Goal: Entertainment & Leisure: Consume media (video, audio)

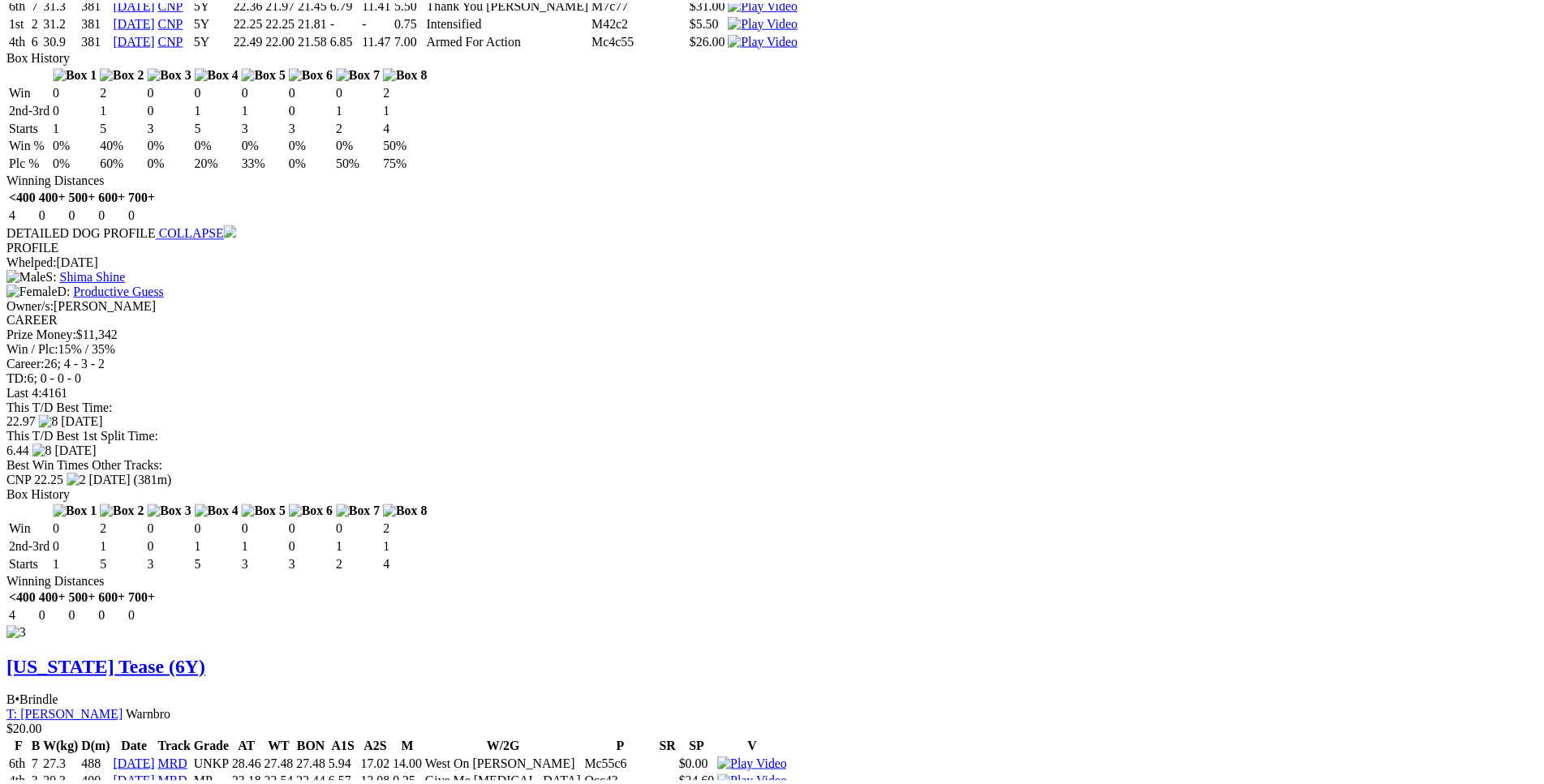
scroll to position [3304, 0]
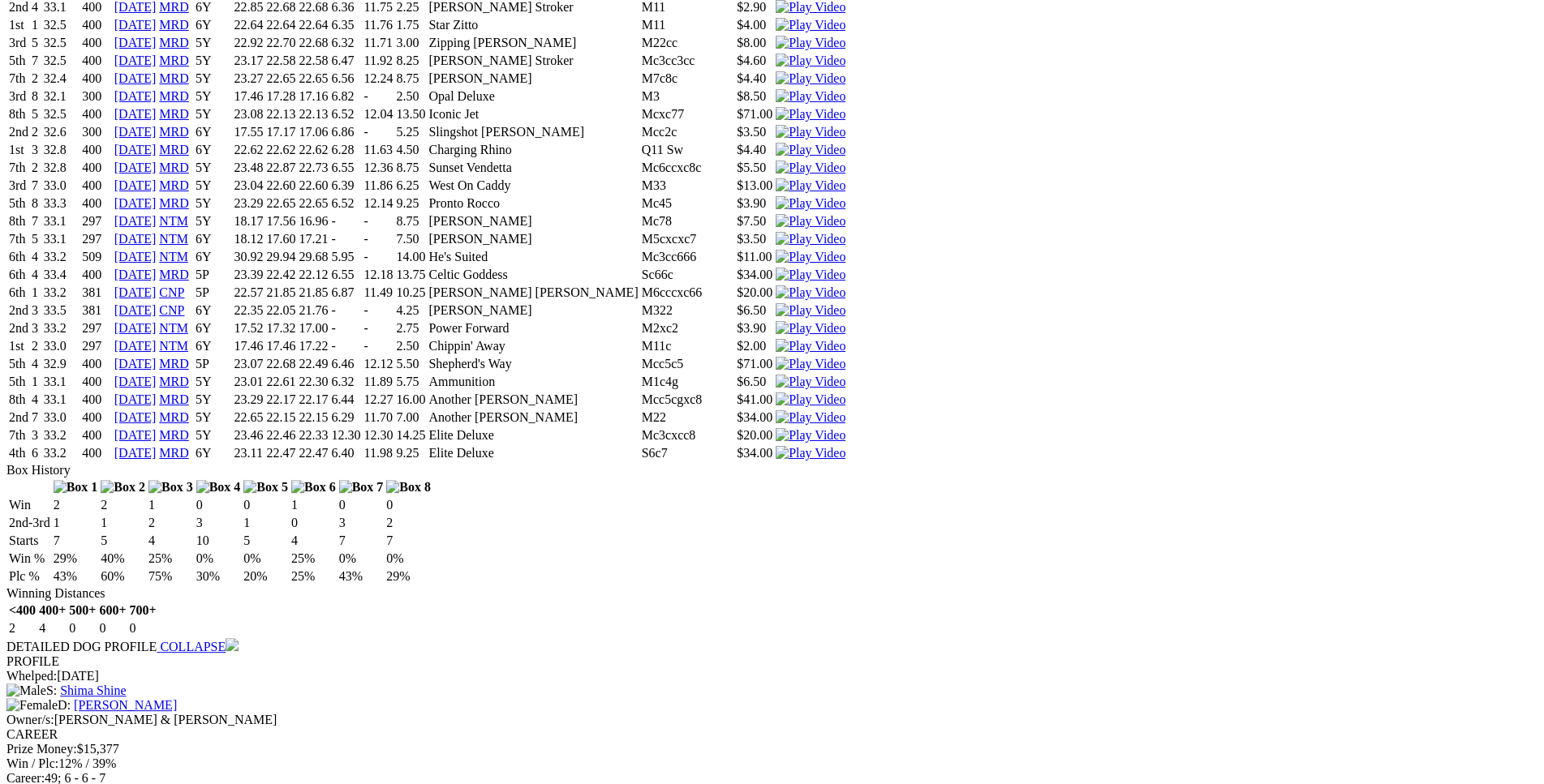
scroll to position [6282, 0]
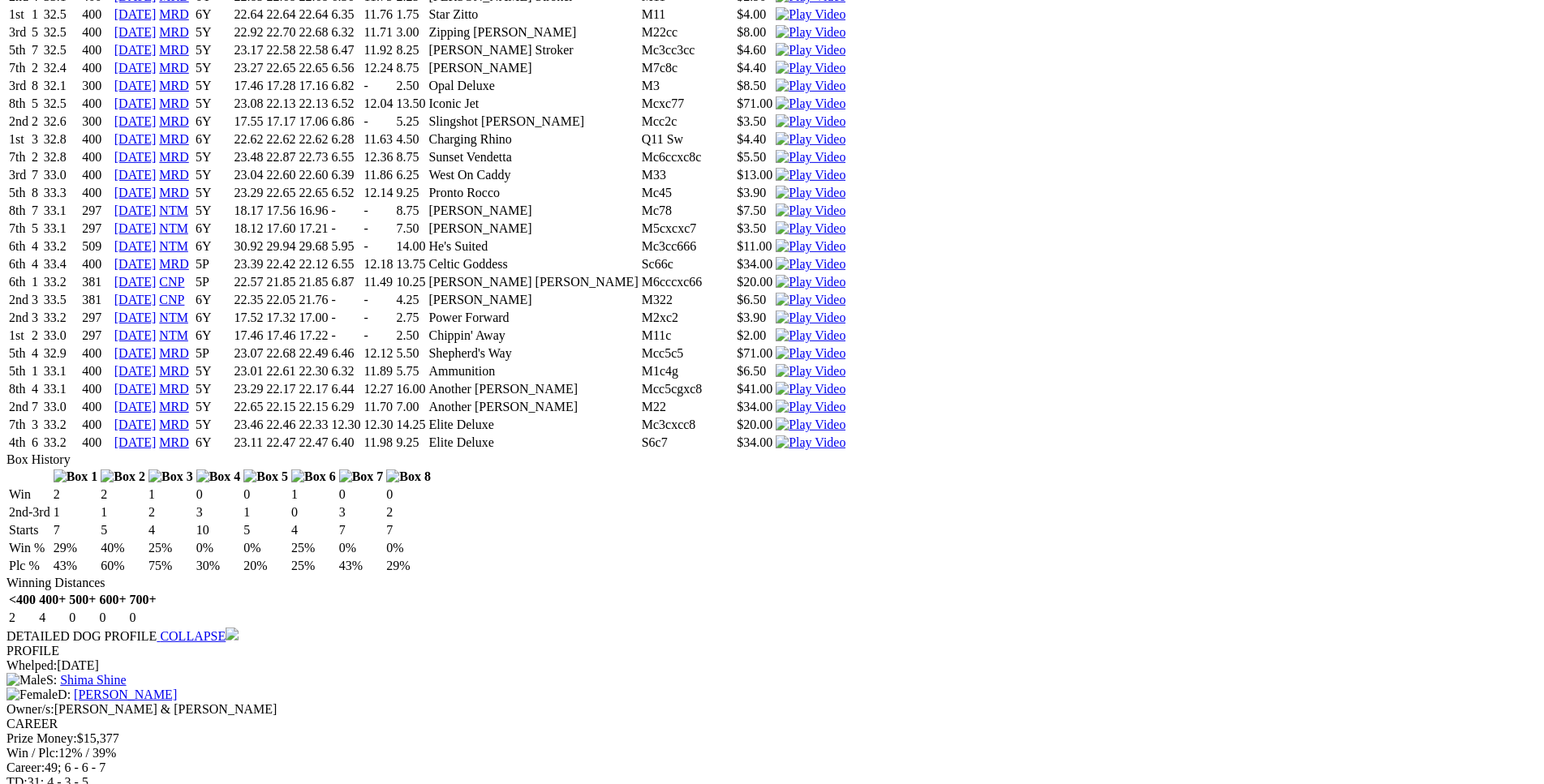
drag, startPoint x: 351, startPoint y: 260, endPoint x: 936, endPoint y: 264, distance: 585.0
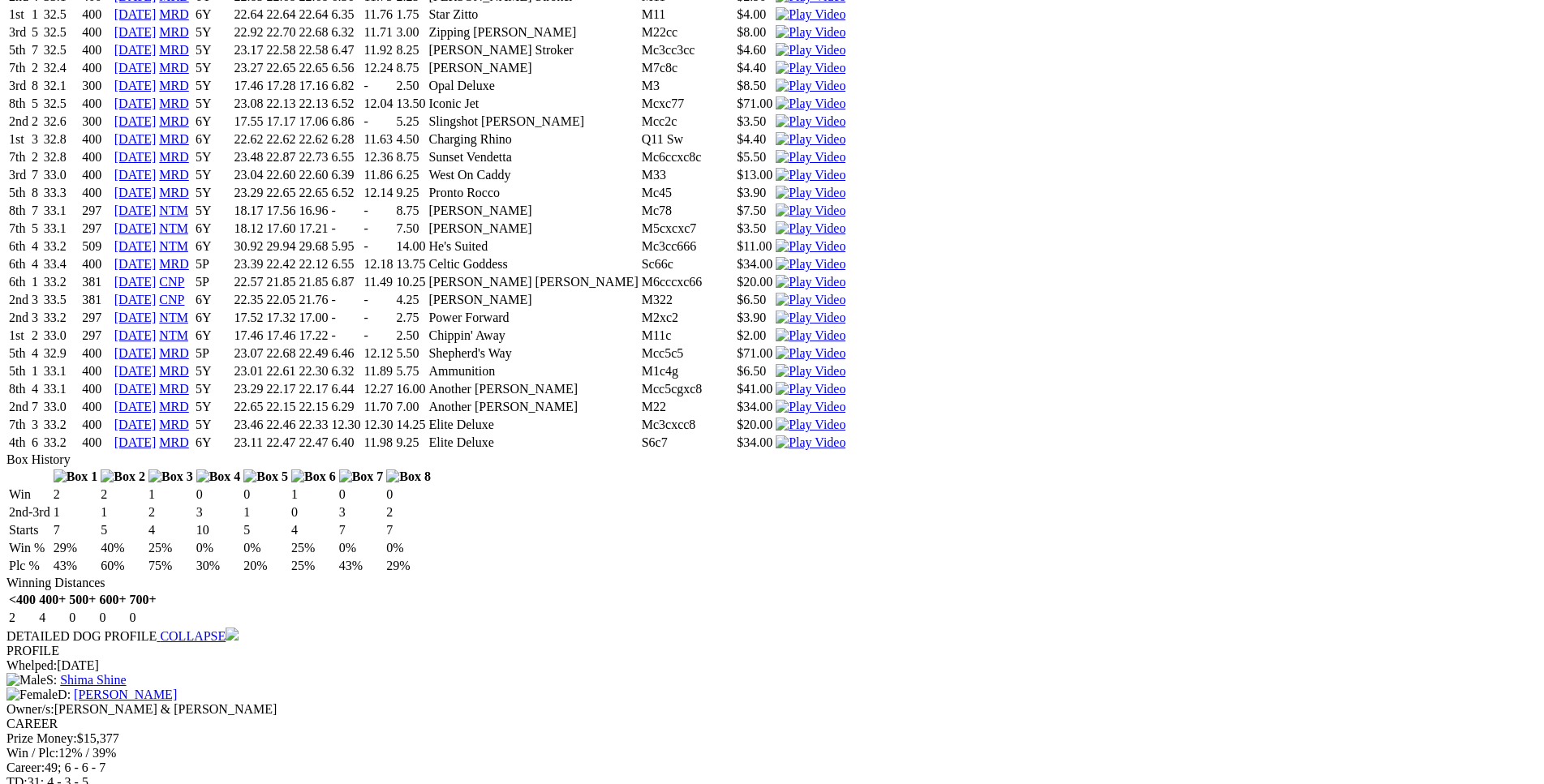
drag, startPoint x: 324, startPoint y: 394, endPoint x: 906, endPoint y: 392, distance: 582.0
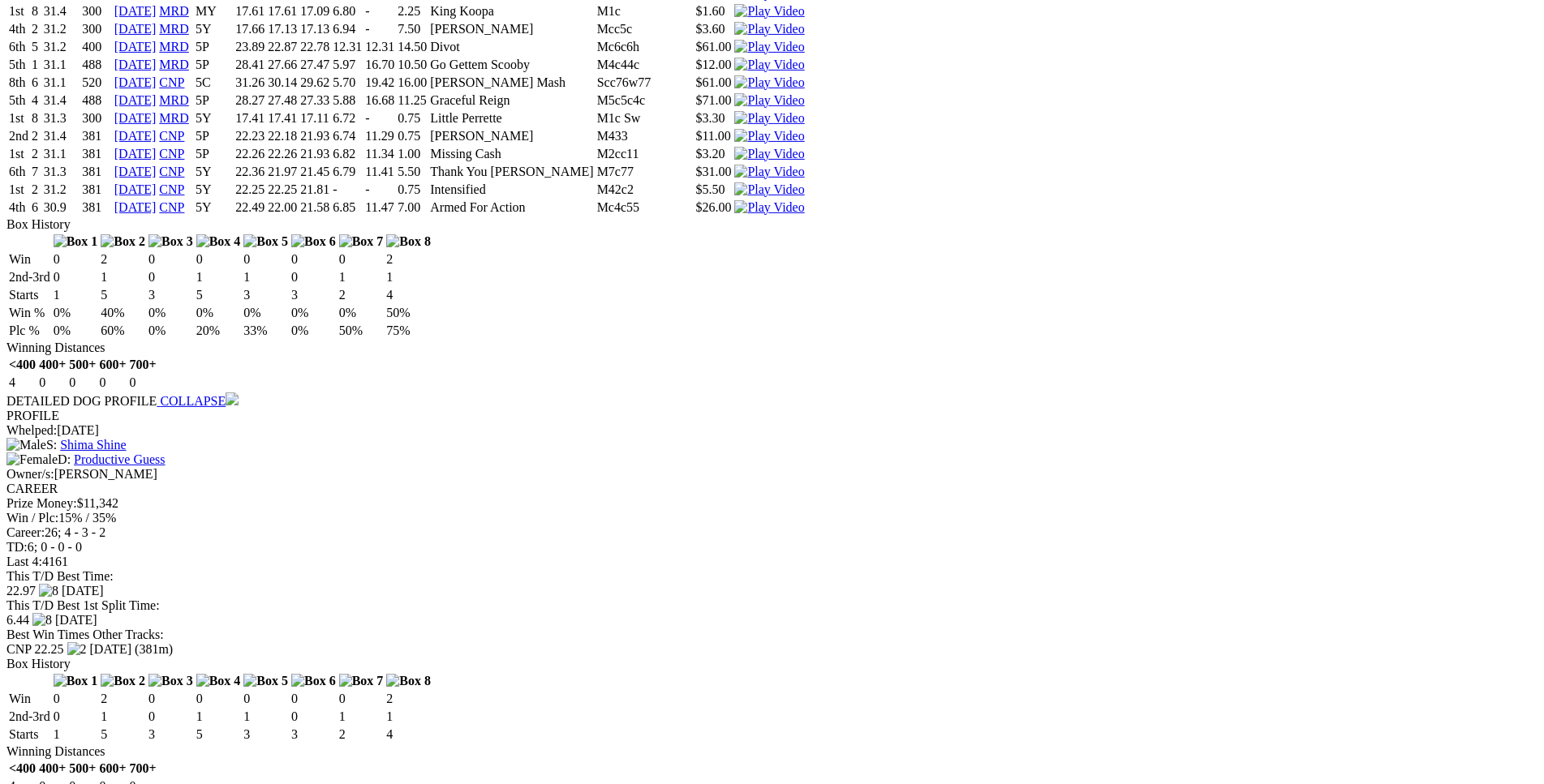
scroll to position [3137, 0]
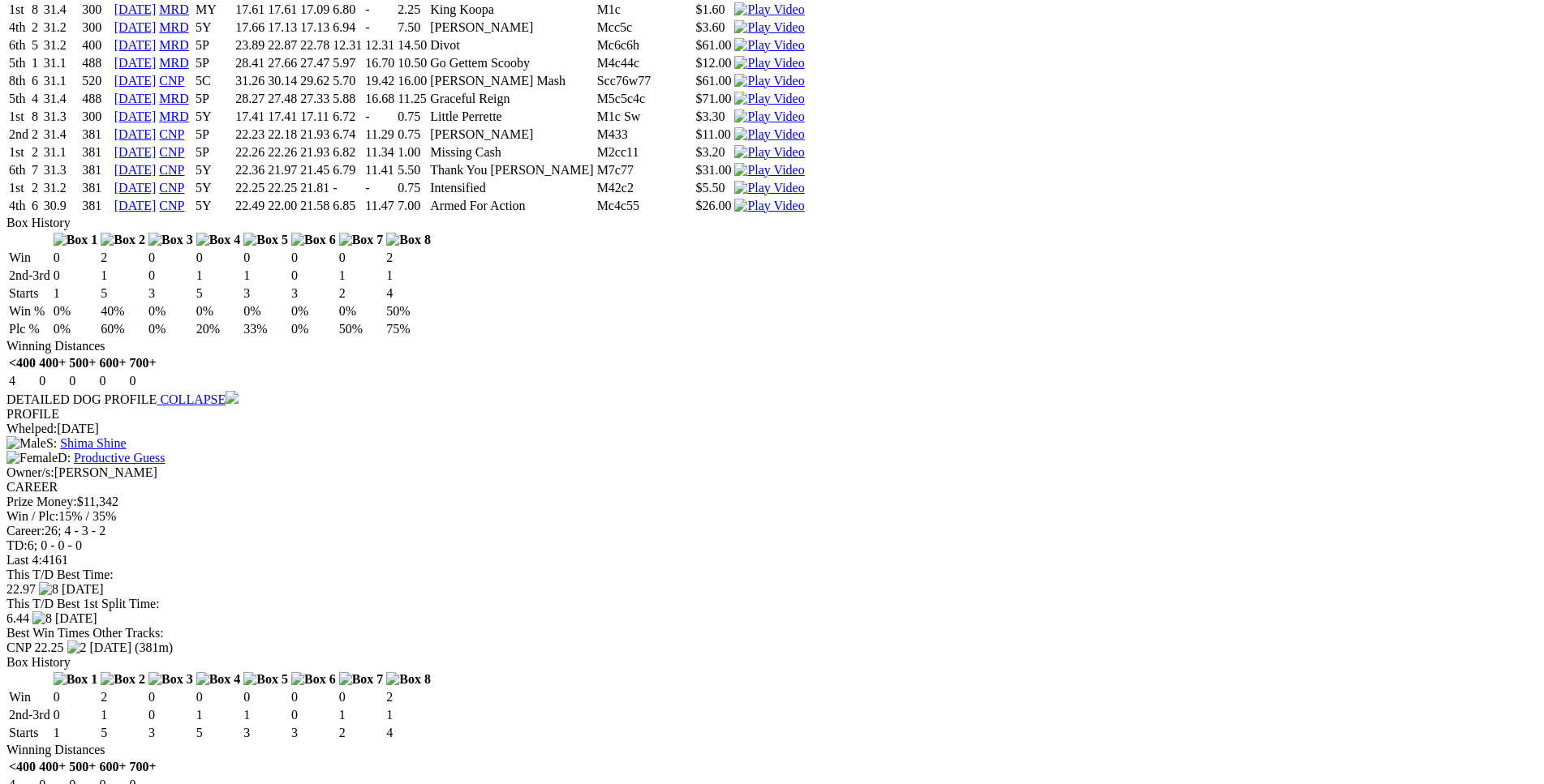
drag, startPoint x: 348, startPoint y: 468, endPoint x: 551, endPoint y: 465, distance: 203.0
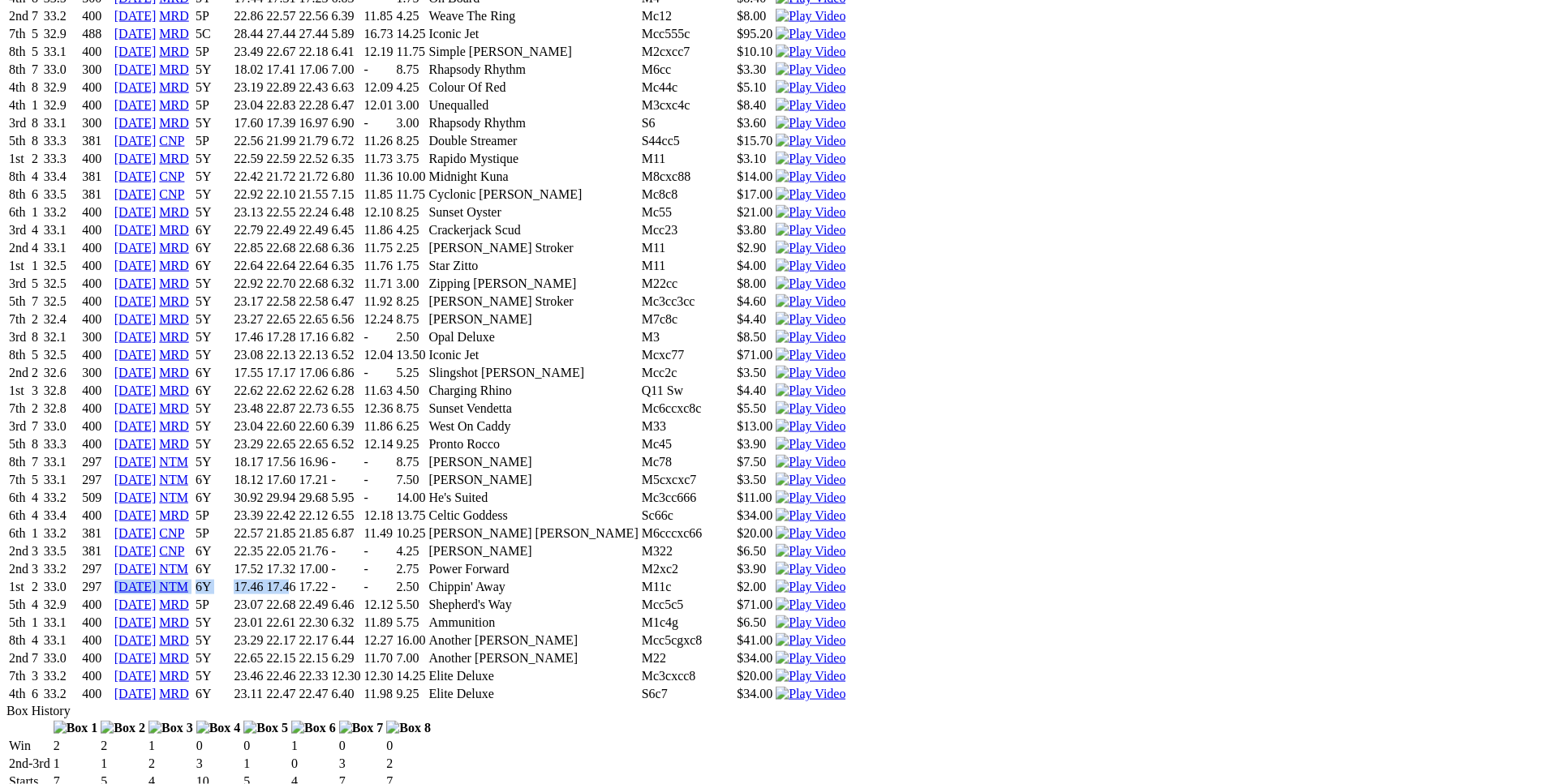
scroll to position [6032, 0]
drag, startPoint x: 410, startPoint y: 625, endPoint x: 901, endPoint y: 619, distance: 491.0
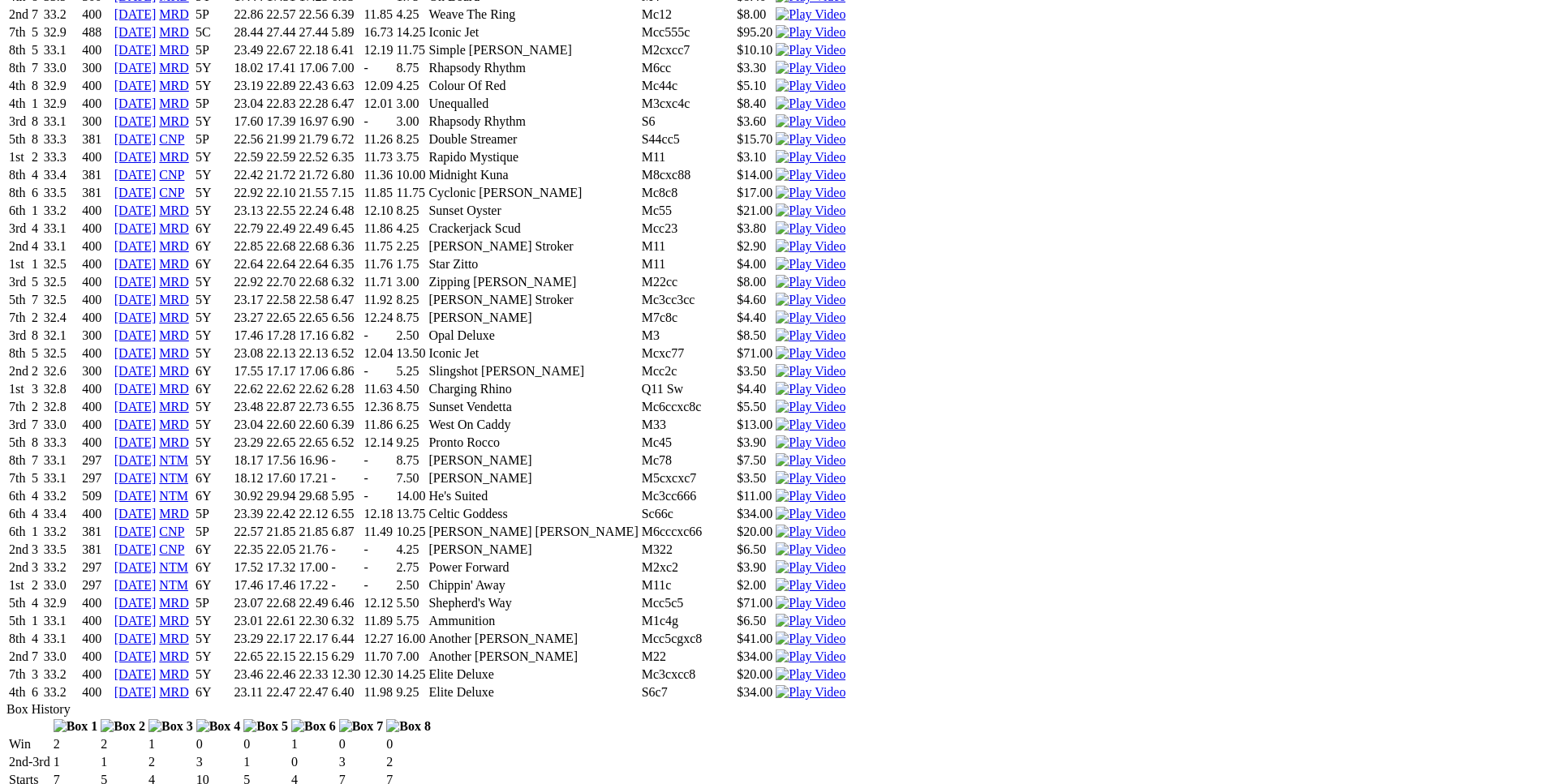
drag, startPoint x: 355, startPoint y: 463, endPoint x: 746, endPoint y: 466, distance: 391.0
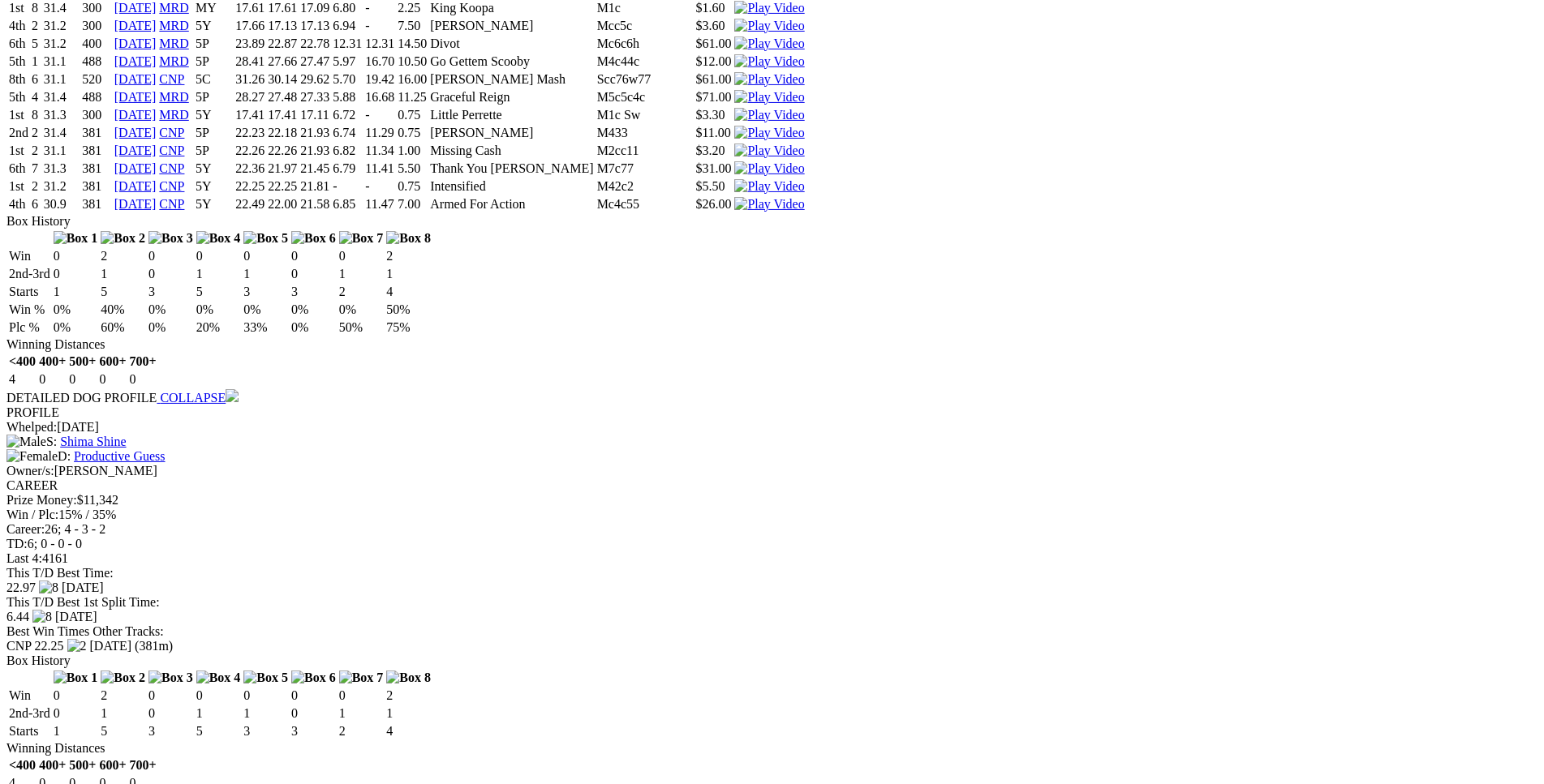
scroll to position [3138, 0]
drag, startPoint x: 418, startPoint y: 306, endPoint x: 929, endPoint y: 310, distance: 511.0
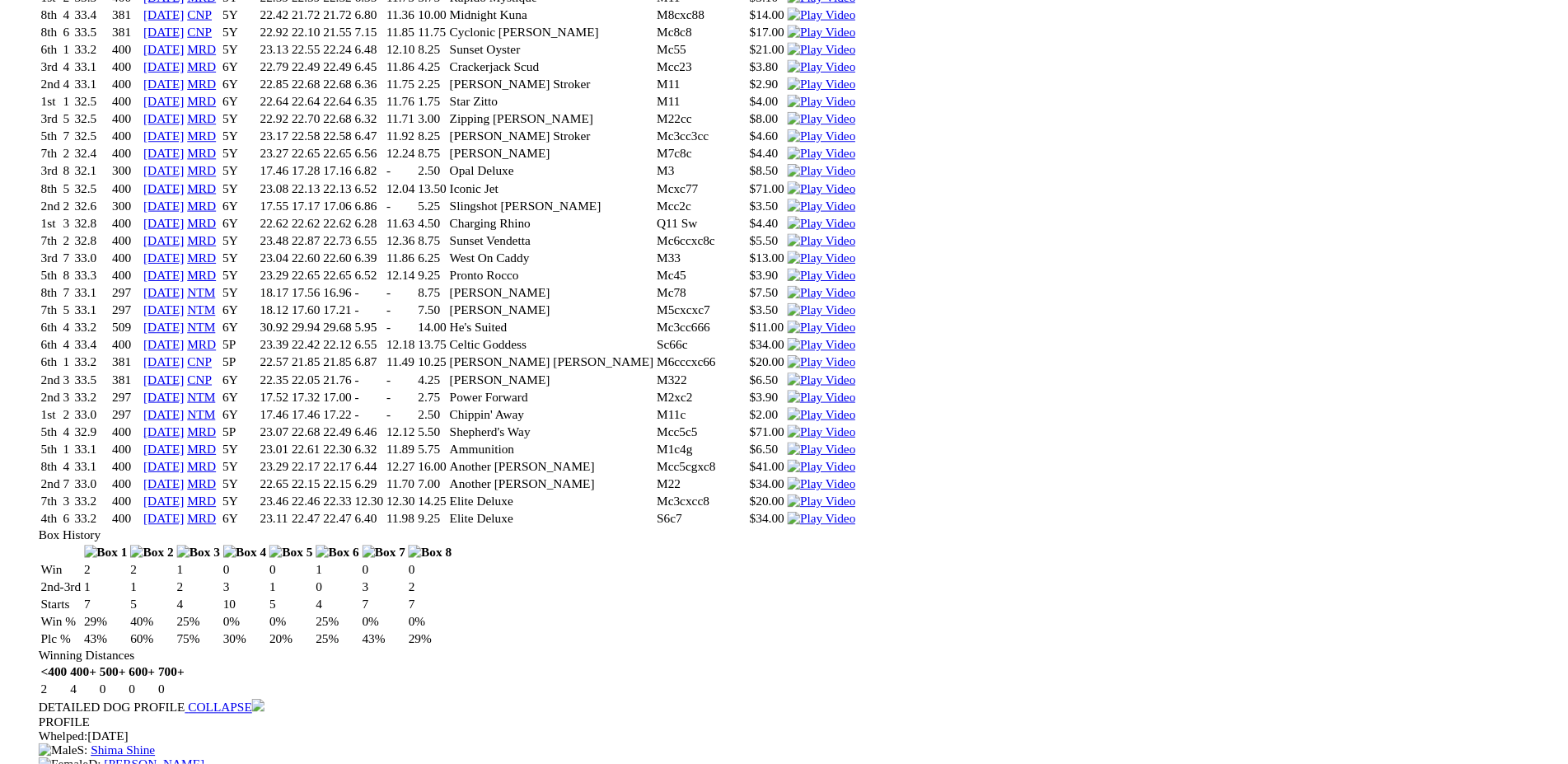
scroll to position [6294, 0]
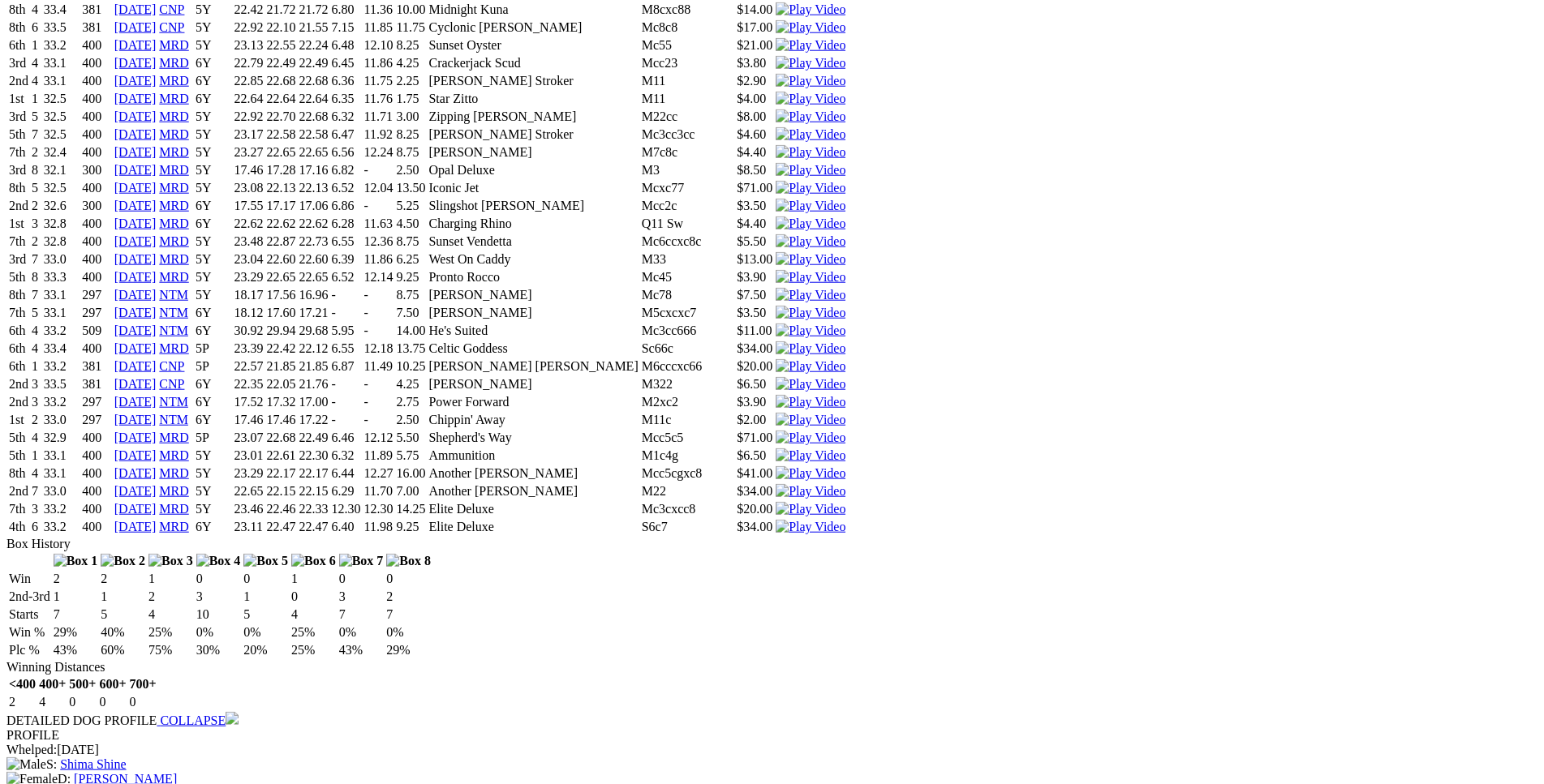
drag, startPoint x: 412, startPoint y: 473, endPoint x: 915, endPoint y: 477, distance: 503.0
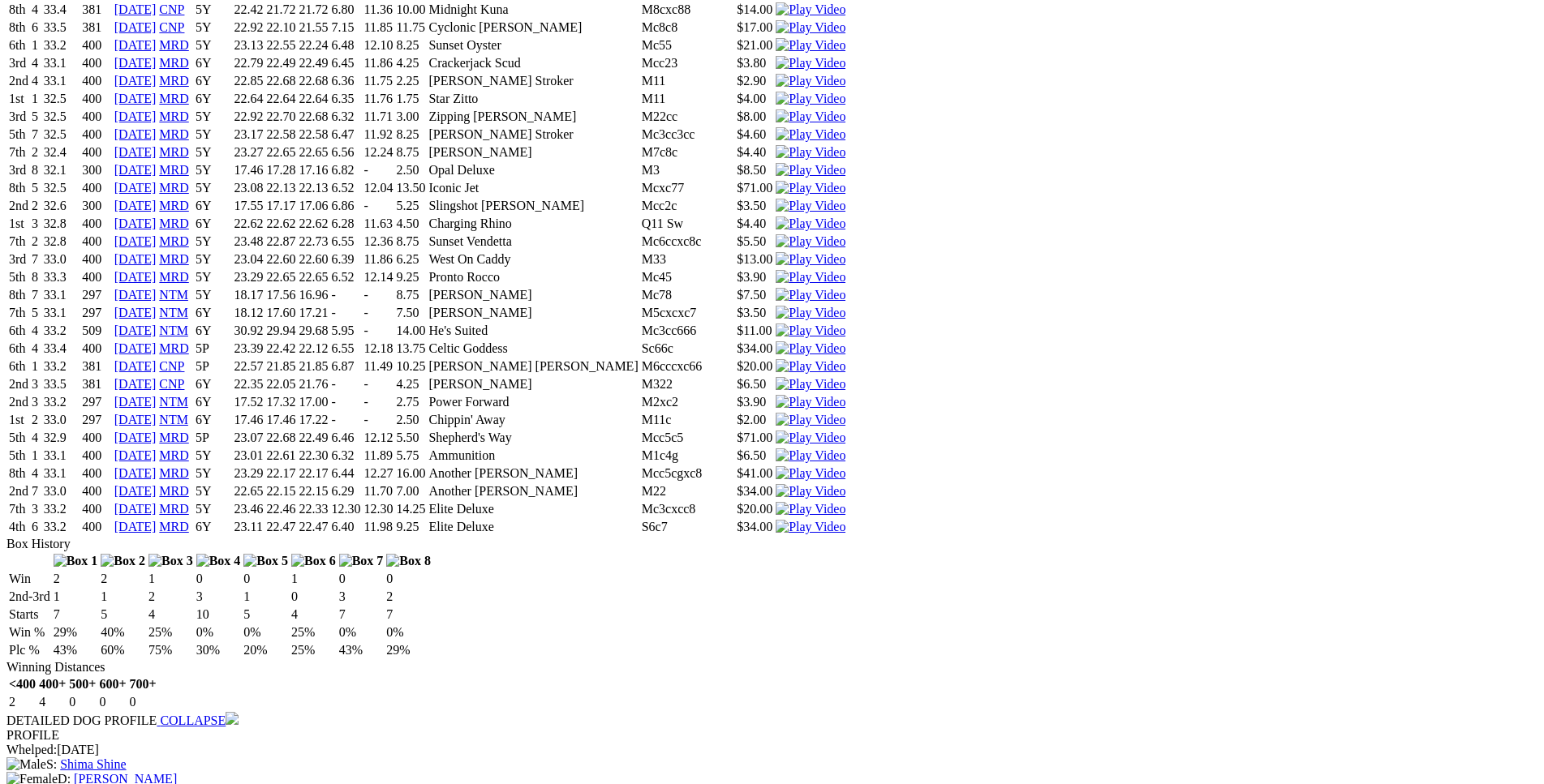
drag, startPoint x: 414, startPoint y: 442, endPoint x: 949, endPoint y: 447, distance: 535.0
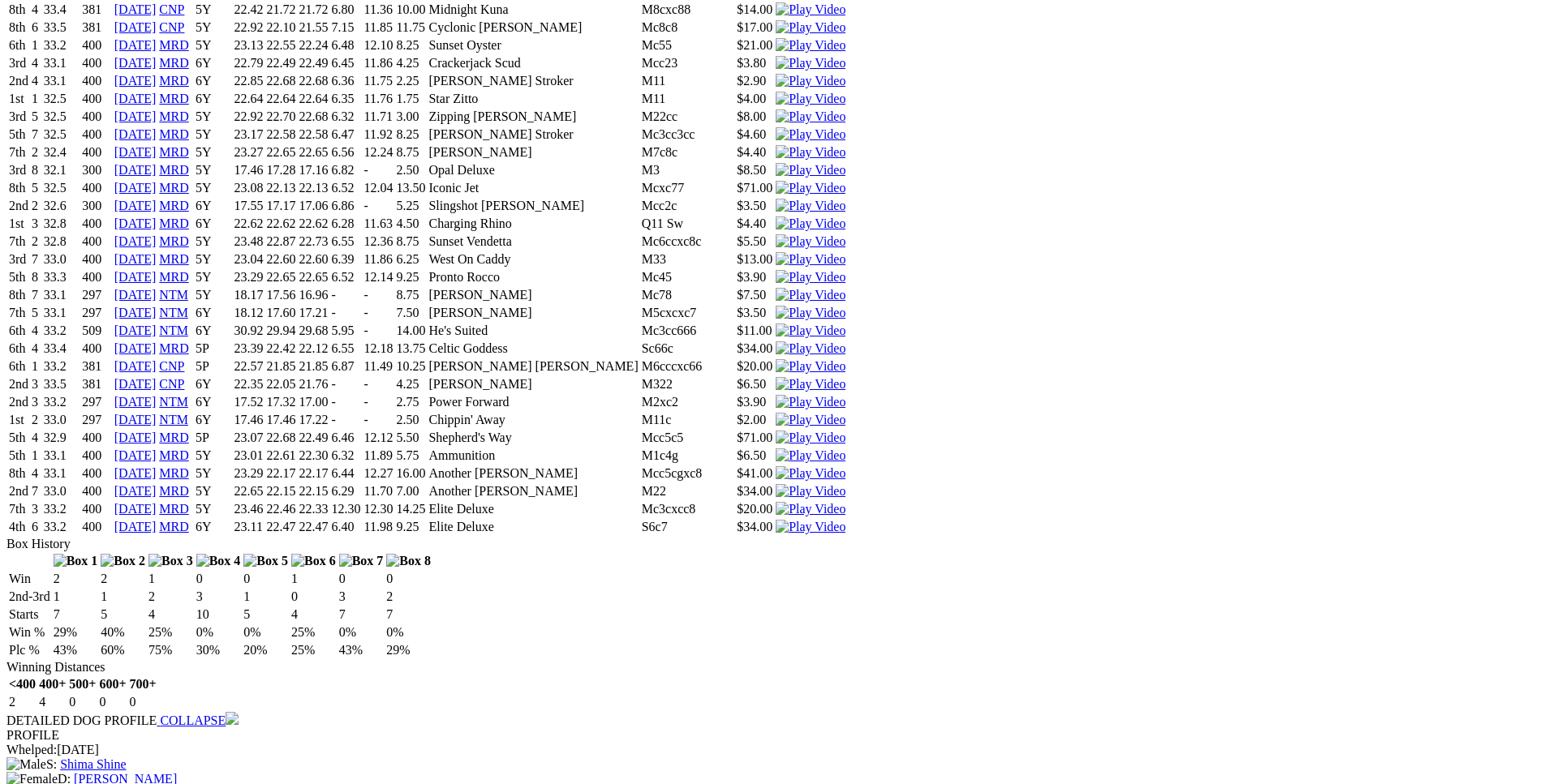
drag, startPoint x: 351, startPoint y: 441, endPoint x: 937, endPoint y: 440, distance: 586.0
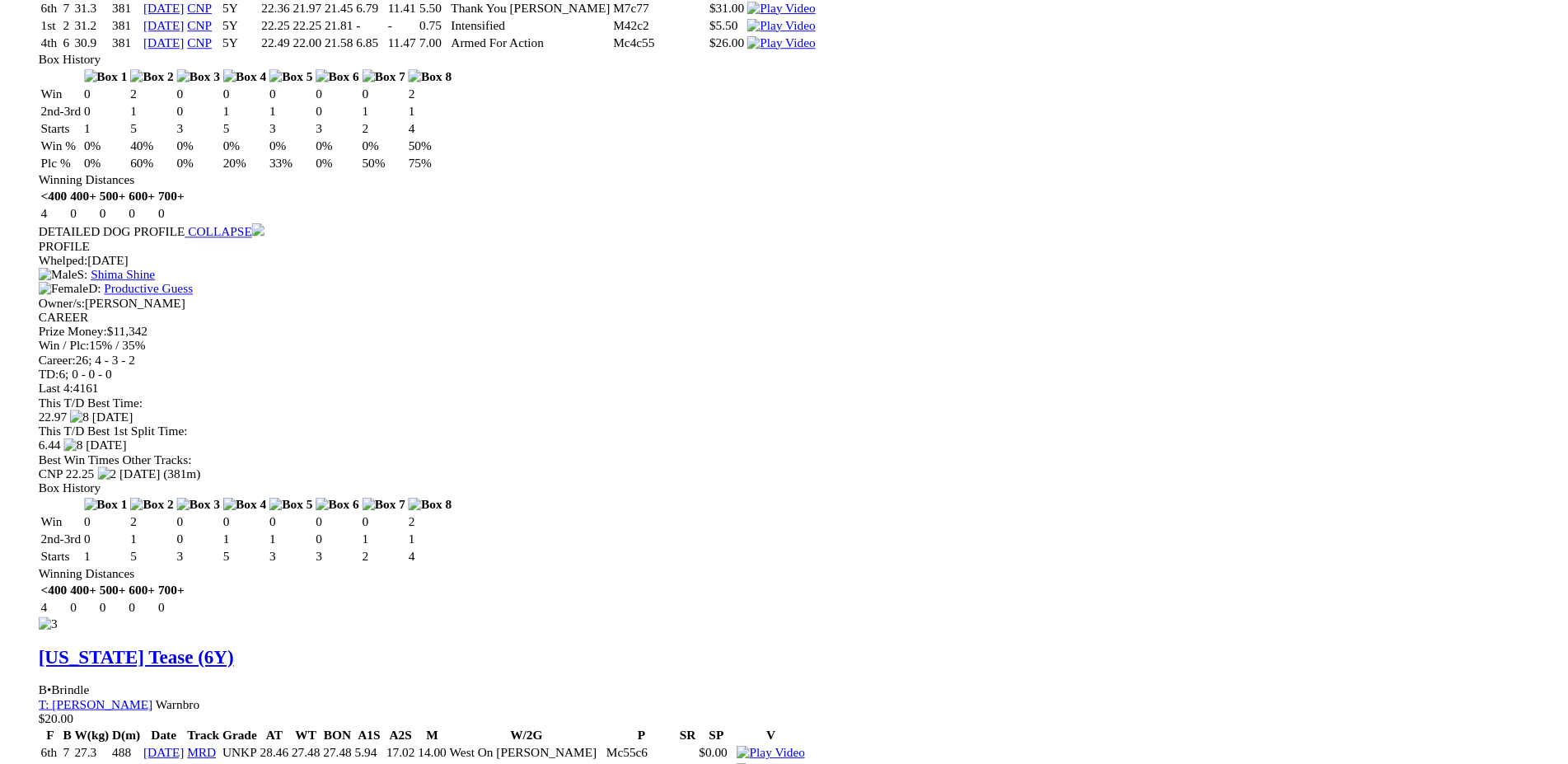
scroll to position [3351, 0]
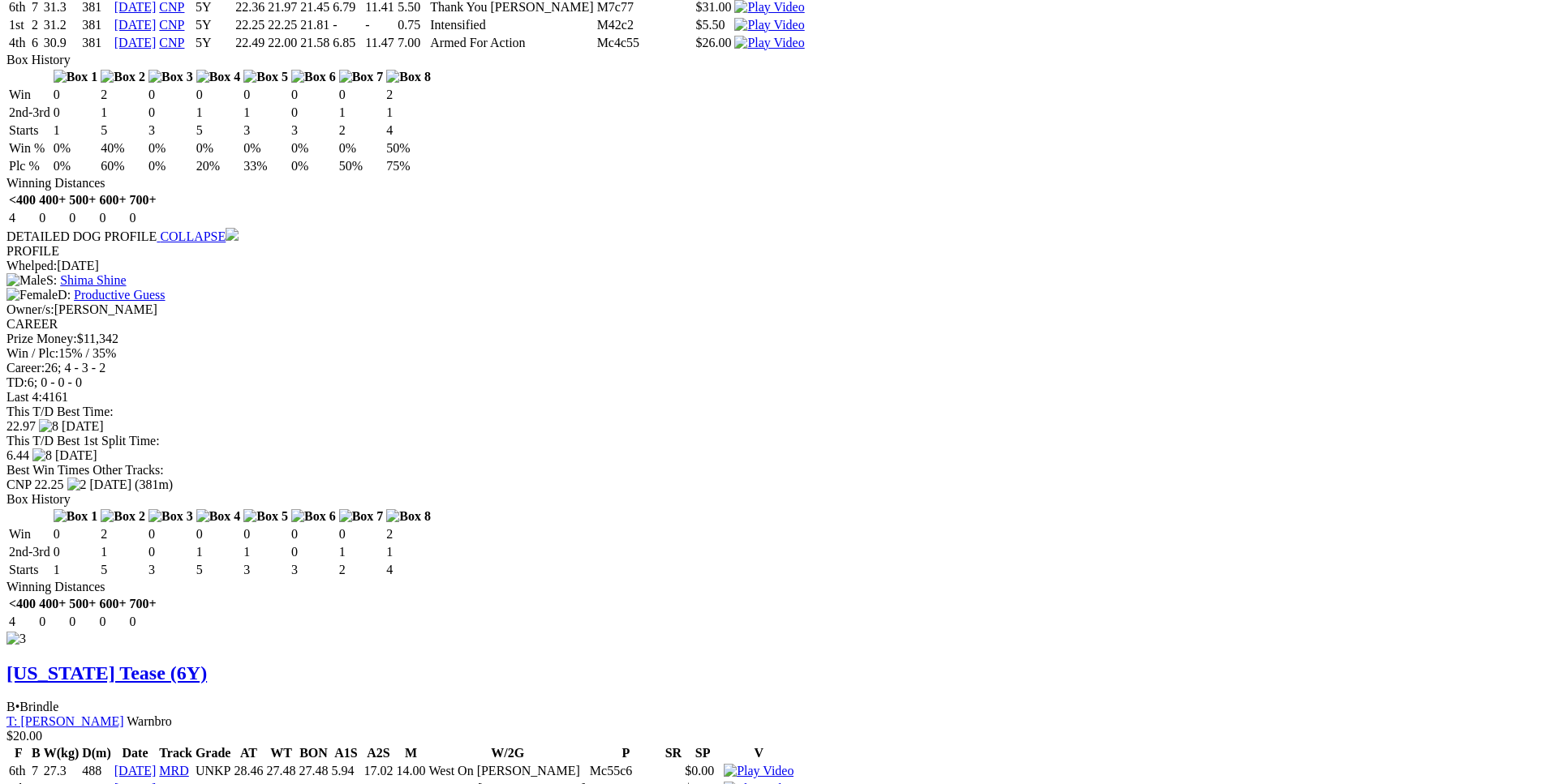
drag, startPoint x: 342, startPoint y: 339, endPoint x: 917, endPoint y: 338, distance: 575.0
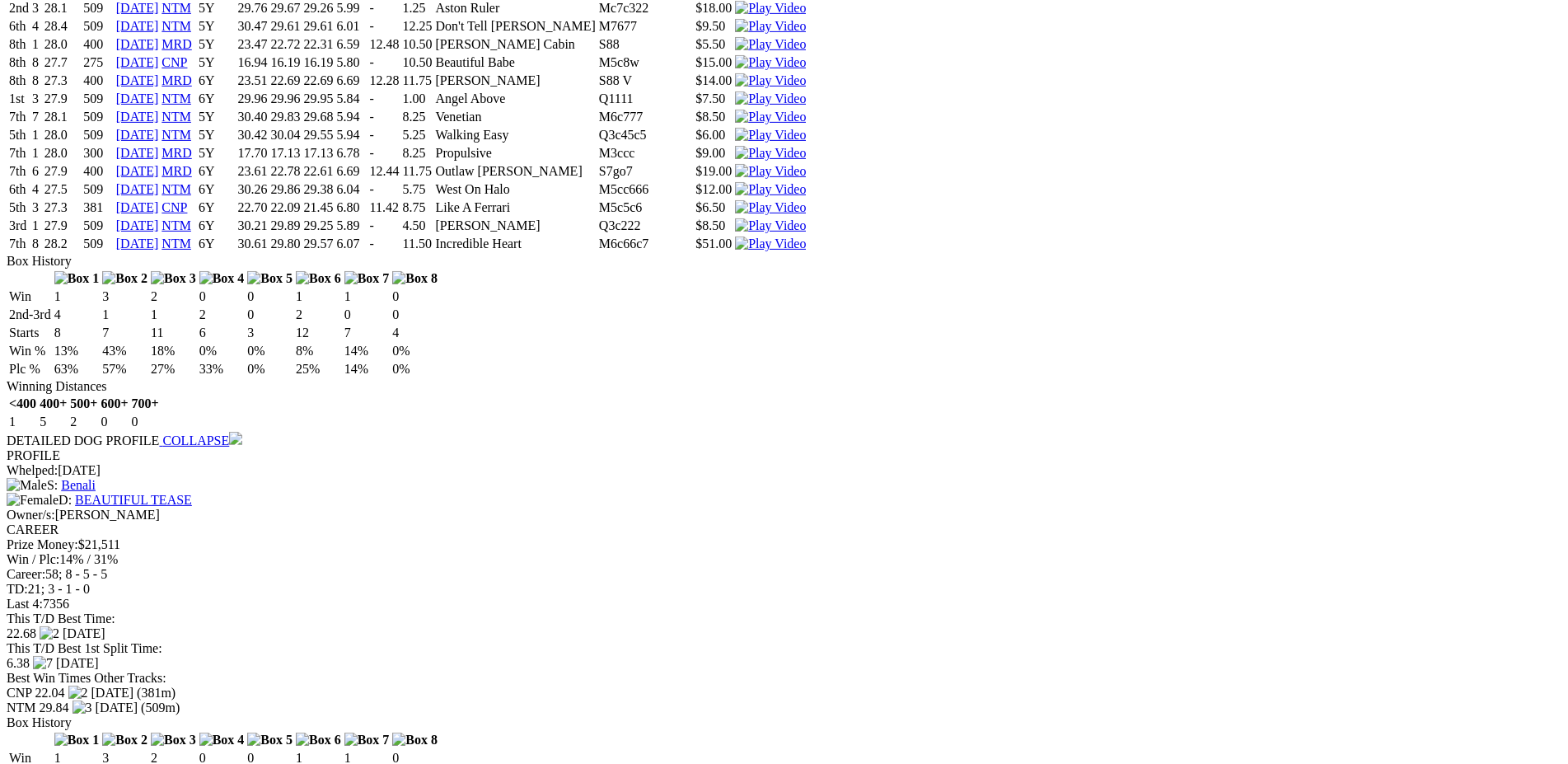
scroll to position [4947, 0]
